Goal: Transaction & Acquisition: Purchase product/service

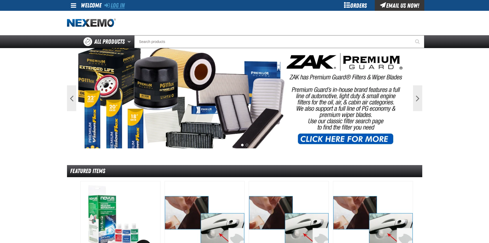
click at [123, 6] on link "Log In" at bounding box center [115, 5] width 20 height 7
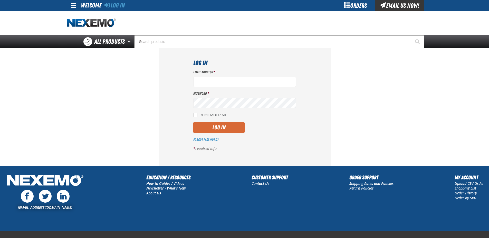
type input "[EMAIL_ADDRESS][DOMAIN_NAME]"
click at [225, 130] on button "Log In" at bounding box center [218, 127] width 51 height 11
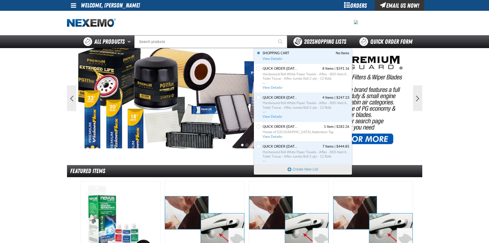
click at [335, 41] on span "202 Shopping Lists" at bounding box center [325, 41] width 42 height 7
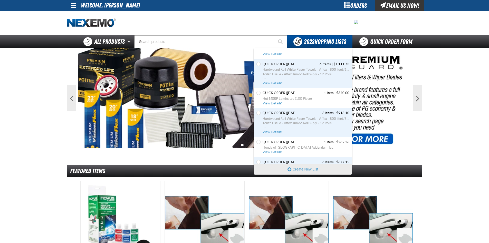
scroll to position [5360, 0]
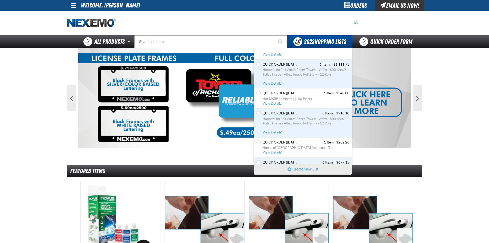
click at [276, 102] on span "View Details" at bounding box center [273, 103] width 21 height 4
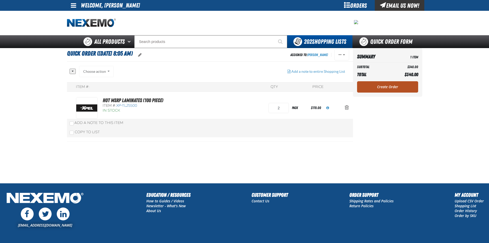
click at [388, 87] on link "Create Order" at bounding box center [387, 86] width 61 height 11
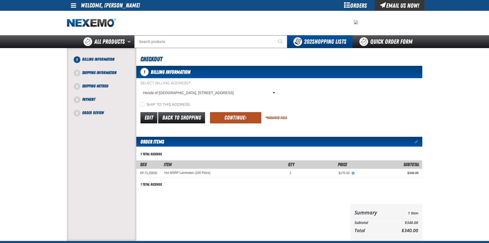
click at [239, 119] on button "Continue" at bounding box center [235, 117] width 51 height 11
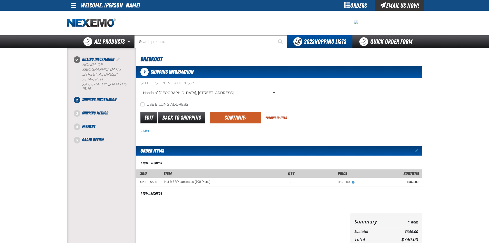
click at [239, 120] on button "Continue" at bounding box center [235, 117] width 51 height 11
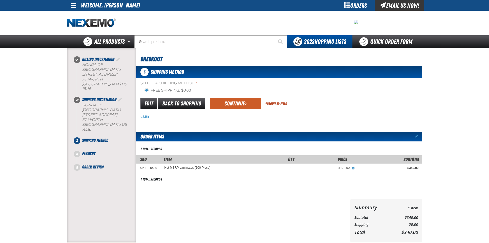
click at [248, 103] on button "Continue" at bounding box center [235, 103] width 51 height 11
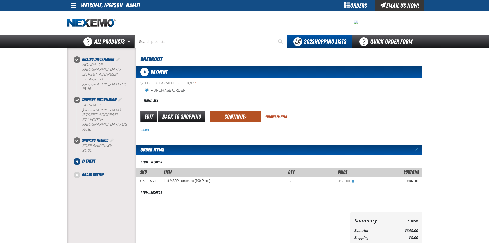
click at [236, 120] on button "Continue" at bounding box center [235, 116] width 51 height 11
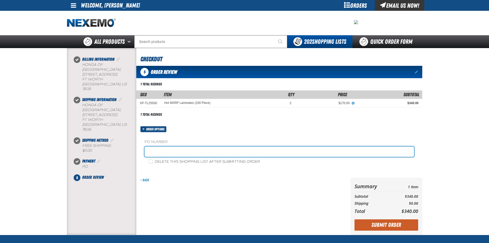
click at [157, 152] on input "text" at bounding box center [280, 151] width 270 height 10
type input "TINT SHOP SUPPLIES bryan"
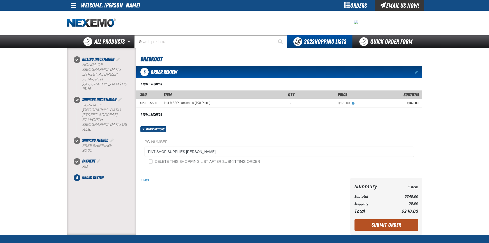
click at [395, 223] on button "Submit Order" at bounding box center [387, 224] width 64 height 11
